Goal: Find specific page/section: Find specific page/section

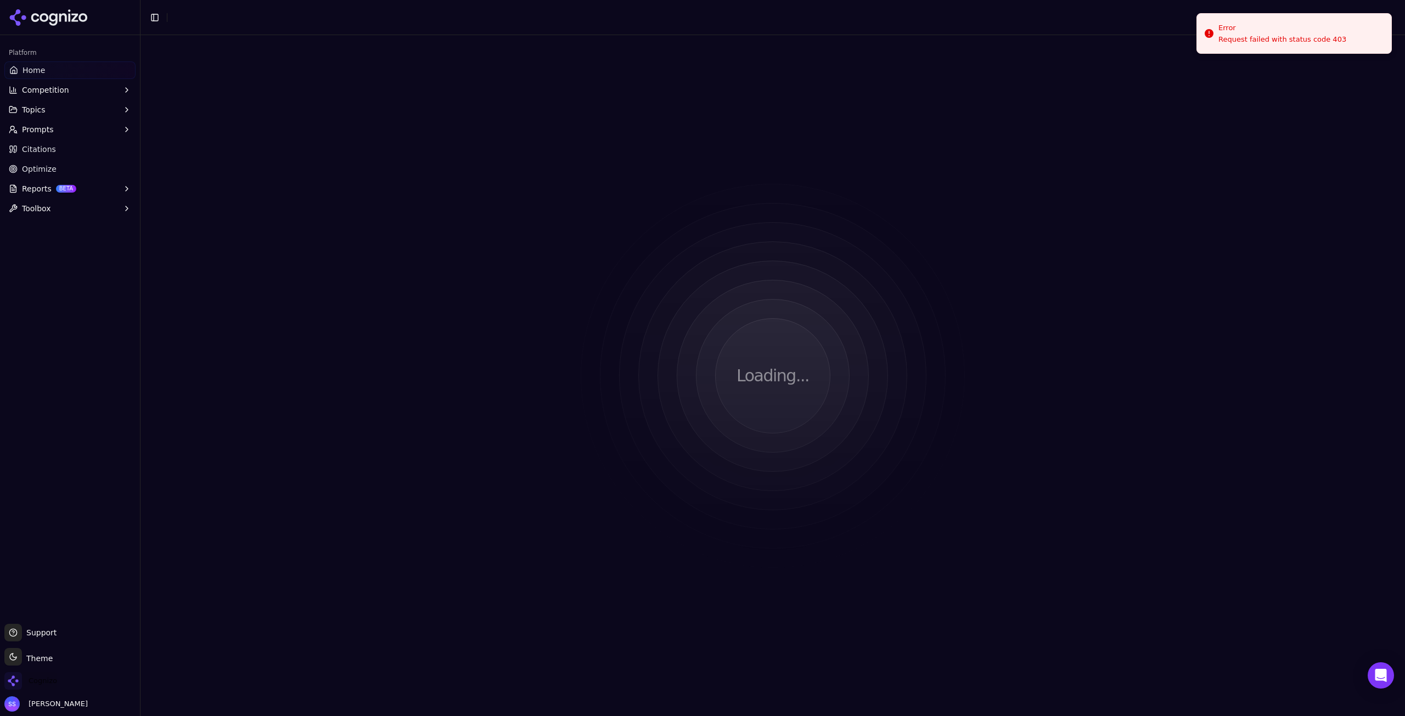
click at [50, 679] on span "Cognizo" at bounding box center [43, 681] width 29 height 10
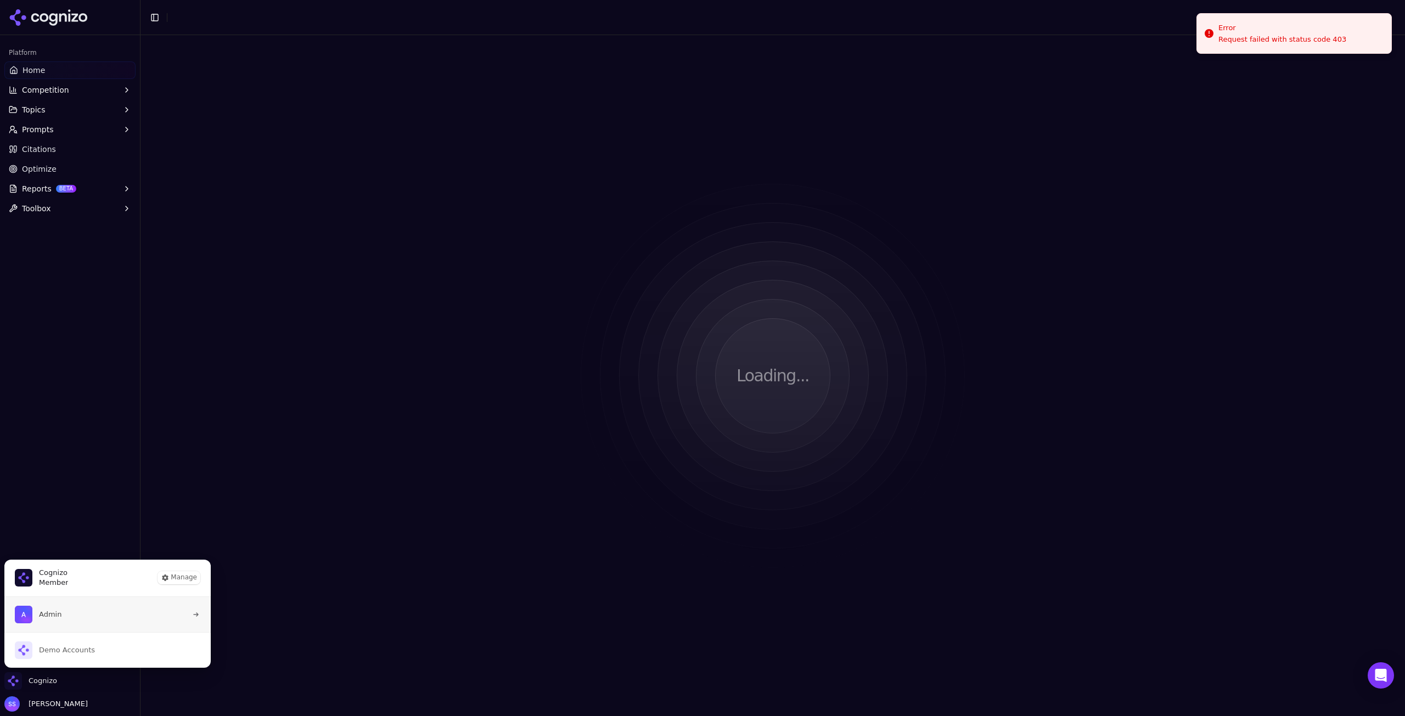
click at [77, 618] on button "Admin" at bounding box center [108, 614] width 208 height 35
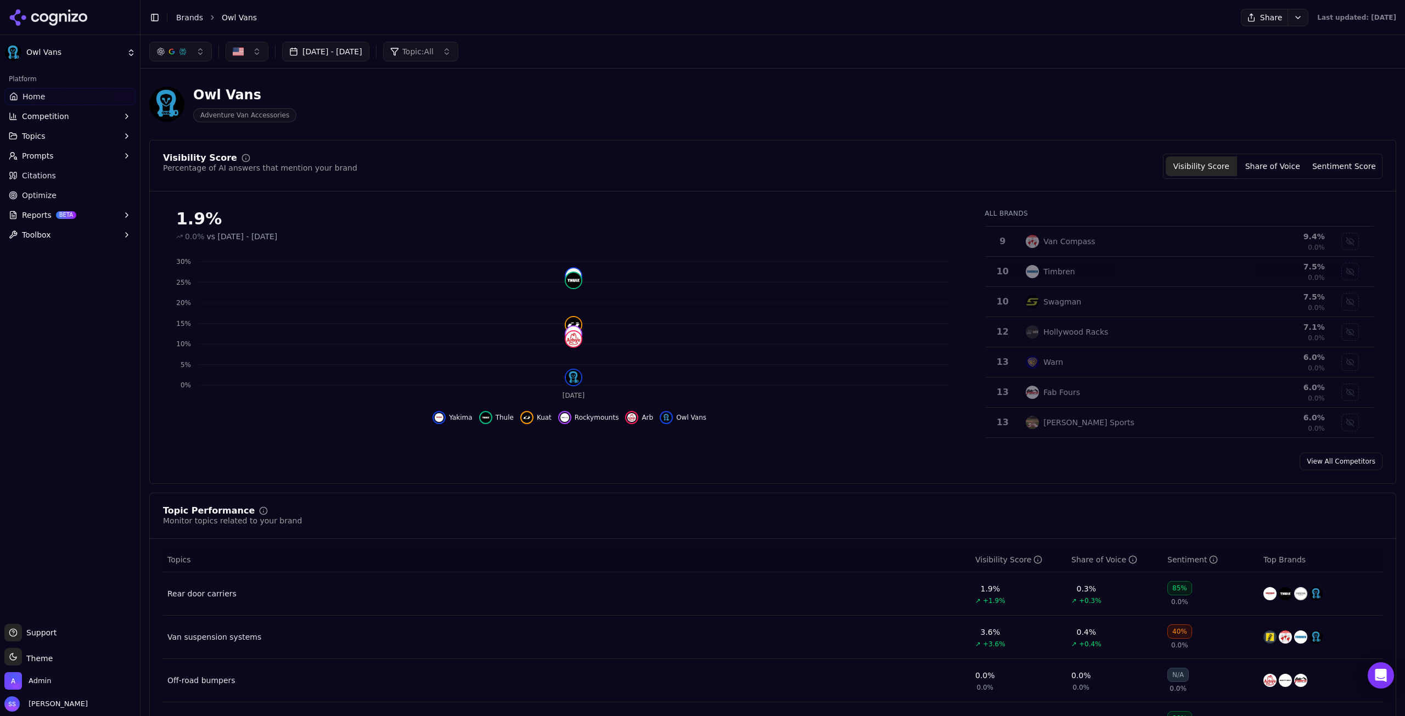
scroll to position [274, 0]
